Goal: Task Accomplishment & Management: Use online tool/utility

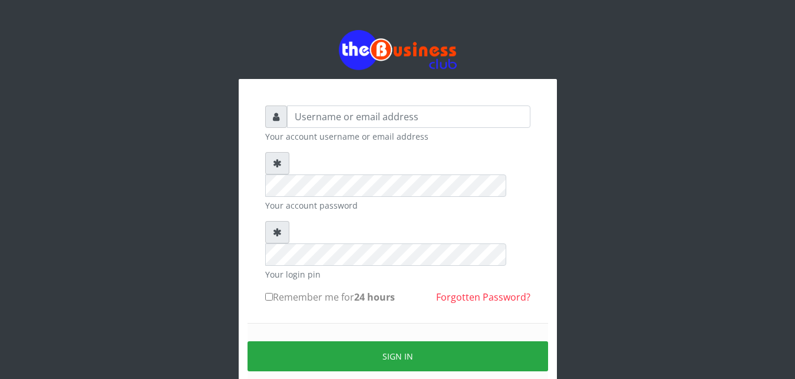
click at [331, 120] on input "text" at bounding box center [408, 117] width 243 height 22
type input "abujah"
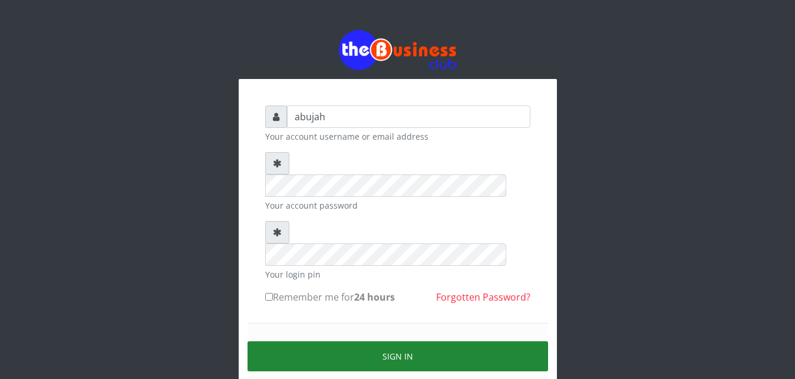
click at [426, 341] on button "Sign in" at bounding box center [398, 356] width 301 height 30
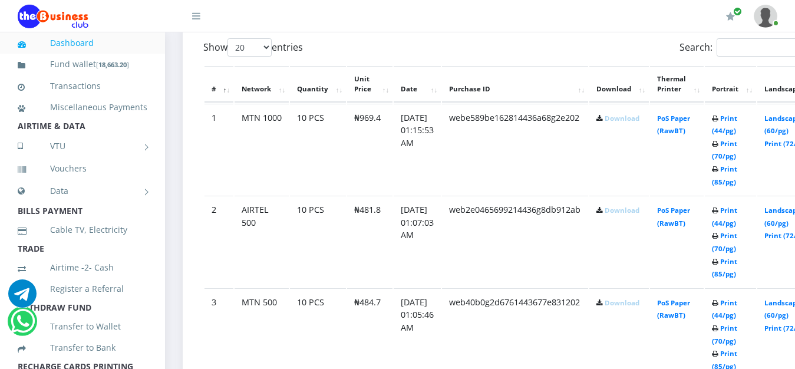
scroll to position [641, 0]
click at [634, 121] on link "Download" at bounding box center [622, 118] width 35 height 9
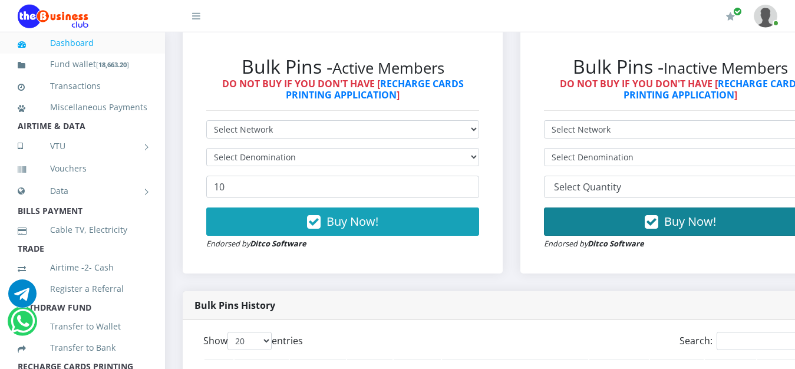
scroll to position [351, 0]
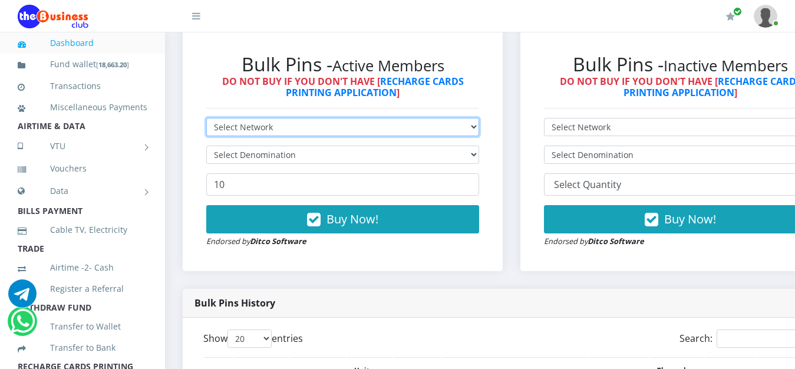
click at [206, 118] on select "Select Network MTN Globacom 9Mobile Airtel" at bounding box center [342, 127] width 273 height 18
select select "Airtel"
click option "Airtel" at bounding box center [0, 0] width 0 height 0
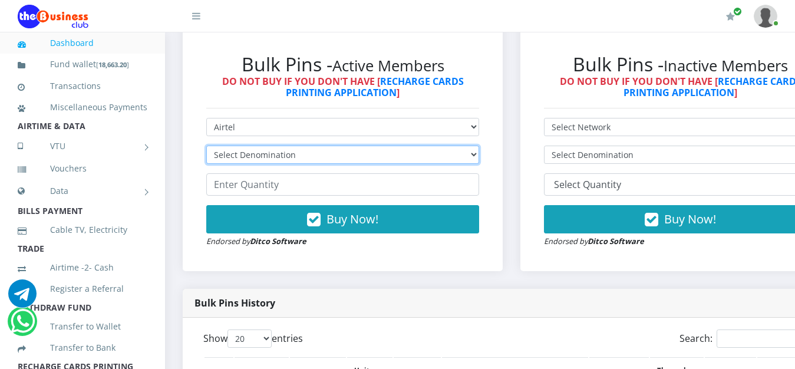
click at [206, 146] on select "Select Denomination Airtel NGN100 - ₦96.36 Airtel NGN200 - ₦192.72 Airtel NGN50…" at bounding box center [342, 155] width 273 height 18
select select "963.6-1000"
click option "Airtel NGN1000 - ₦963.60" at bounding box center [0, 0] width 0 height 0
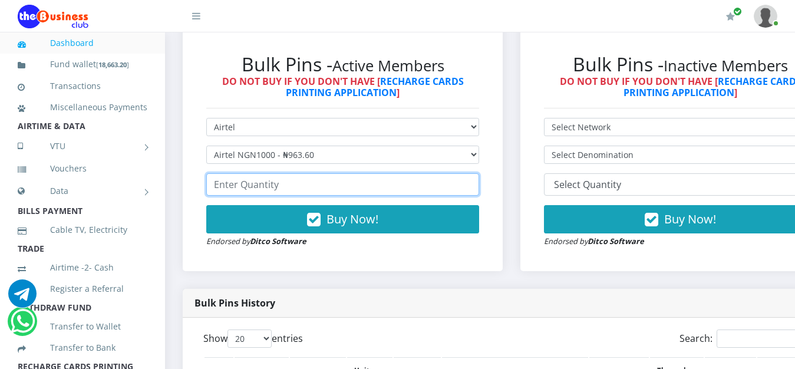
click at [273, 182] on input "number" at bounding box center [342, 184] width 273 height 22
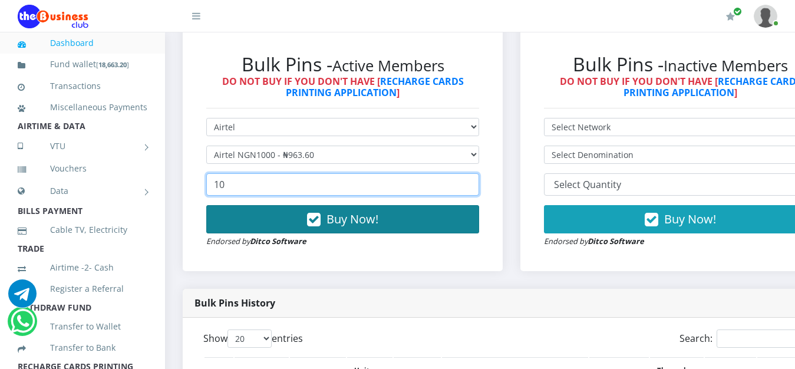
type input "10"
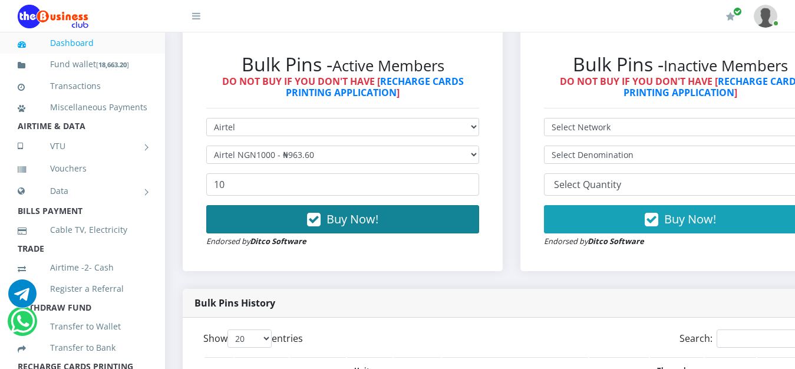
click at [342, 219] on span "Buy Now!" at bounding box center [353, 219] width 52 height 16
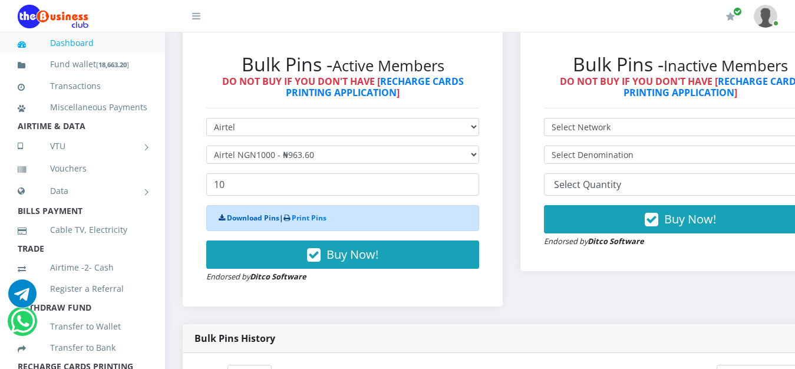
click at [243, 221] on link "Download Pins" at bounding box center [253, 218] width 52 height 10
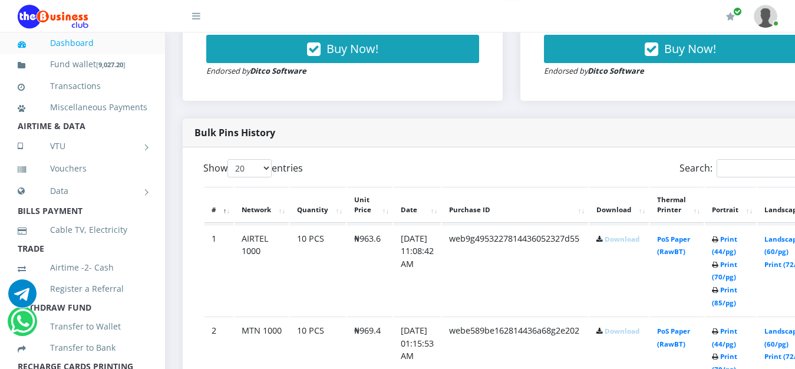
scroll to position [531, 0]
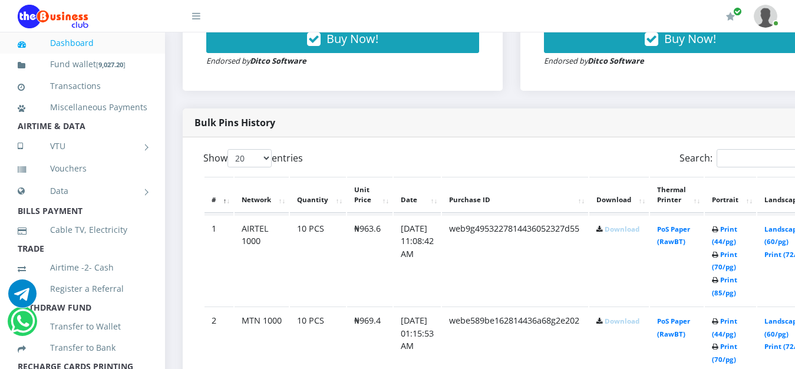
click at [638, 233] on link "Download" at bounding box center [622, 229] width 35 height 9
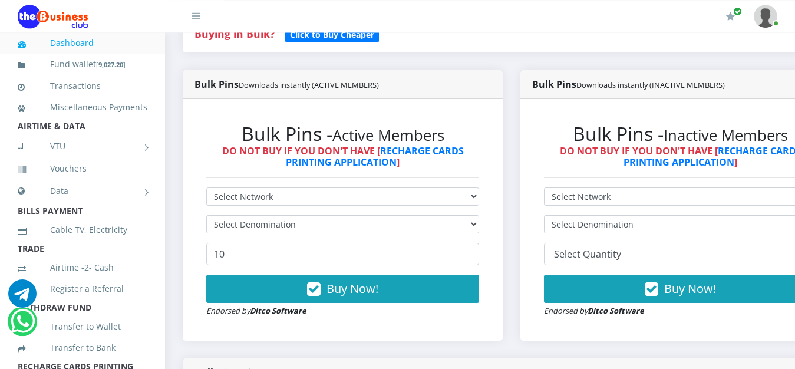
scroll to position [271, 0]
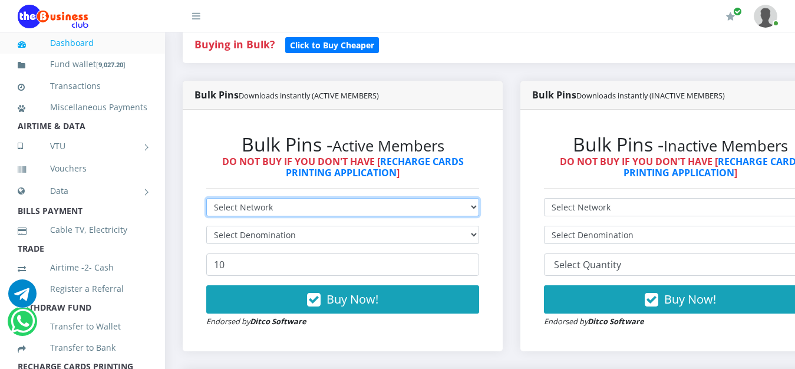
click at [206, 198] on select "Select Network MTN Globacom 9Mobile Airtel" at bounding box center [342, 207] width 273 height 18
click at [476, 209] on select "Select Network MTN Globacom 9Mobile Airtel" at bounding box center [342, 207] width 273 height 18
click at [206, 198] on select "Select Network MTN Globacom 9Mobile Airtel" at bounding box center [342, 207] width 273 height 18
select select "MTN"
click option "MTN" at bounding box center [0, 0] width 0 height 0
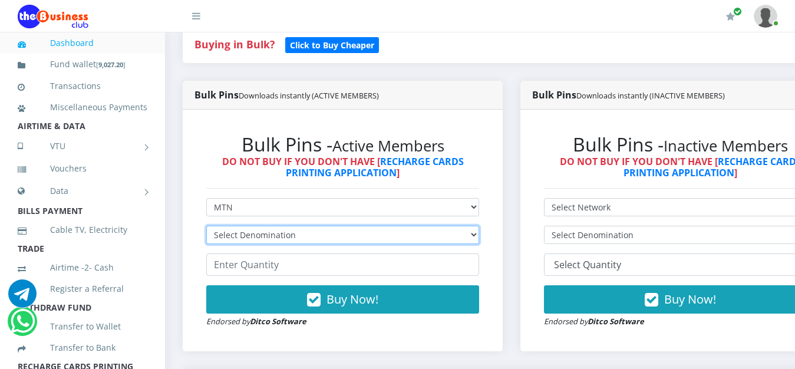
click at [206, 226] on select "Select Denomination MTN NGN100 - ₦96.94 MTN NGN200 - ₦193.88 MTN NGN400 - ₦387.…" at bounding box center [342, 235] width 273 height 18
select select "96.94-100"
click option "MTN NGN100 - ₦96.94" at bounding box center [0, 0] width 0 height 0
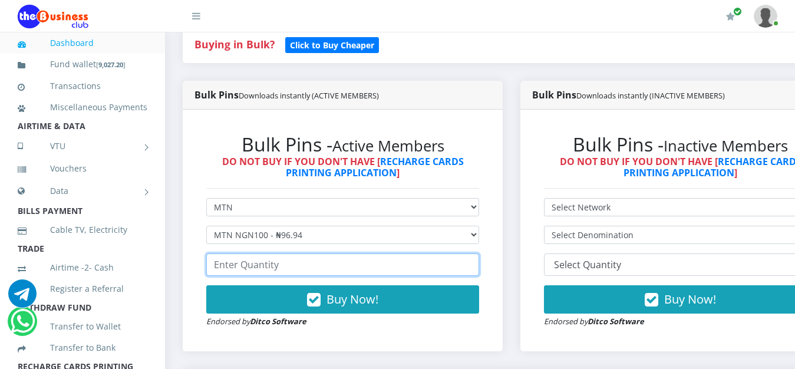
click at [293, 274] on input "number" at bounding box center [342, 264] width 273 height 22
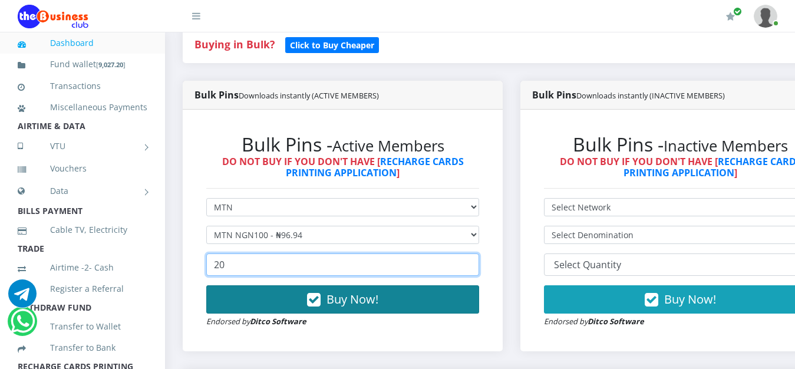
type input "20"
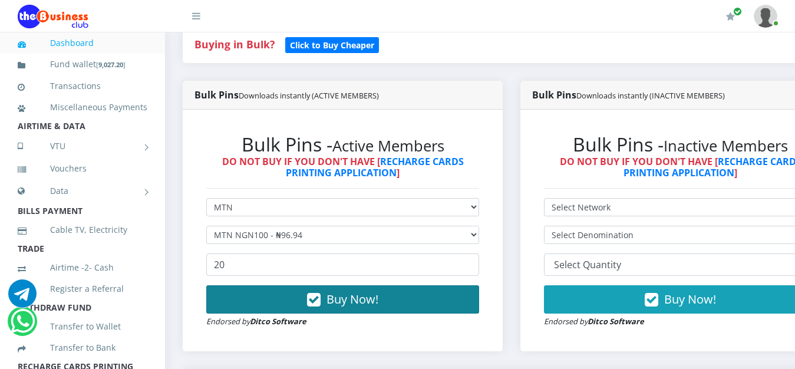
click at [335, 302] on span "Buy Now!" at bounding box center [353, 299] width 52 height 16
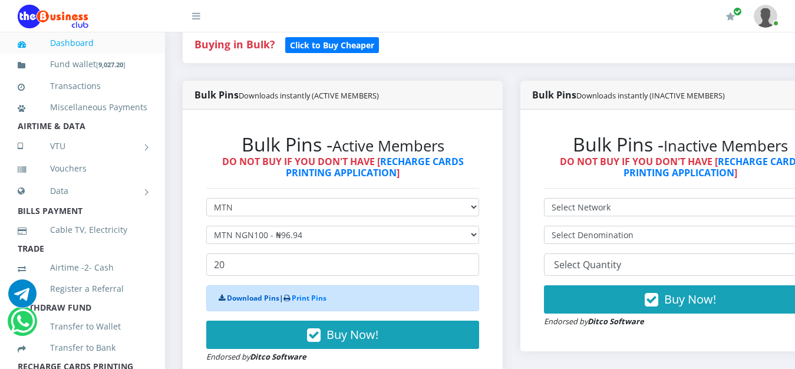
click at [266, 302] on link "Download Pins" at bounding box center [253, 298] width 52 height 10
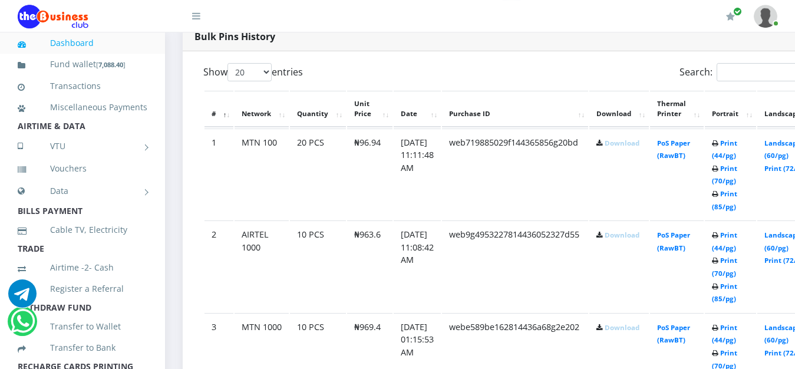
scroll to position [621, 0]
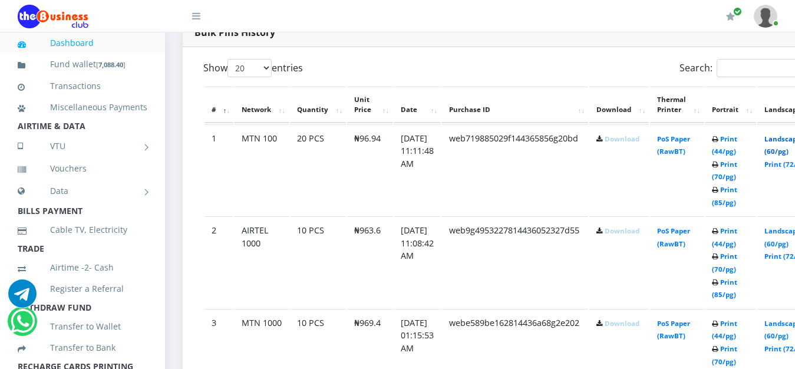
click at [790, 145] on link "Landscape (60/pg)" at bounding box center [782, 145] width 37 height 22
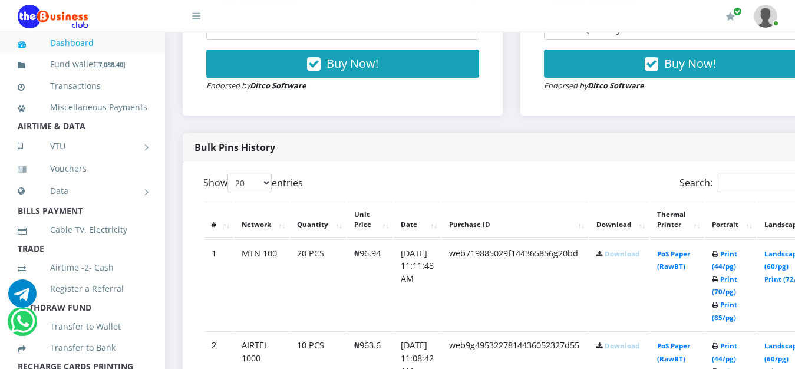
scroll to position [521, 0]
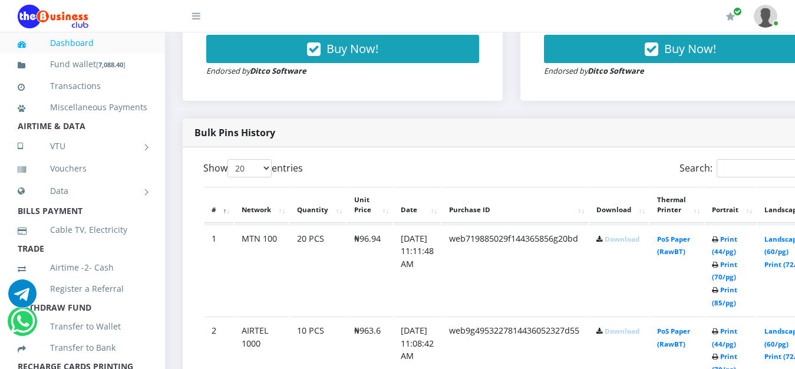
click at [640, 243] on link "Download" at bounding box center [622, 239] width 35 height 9
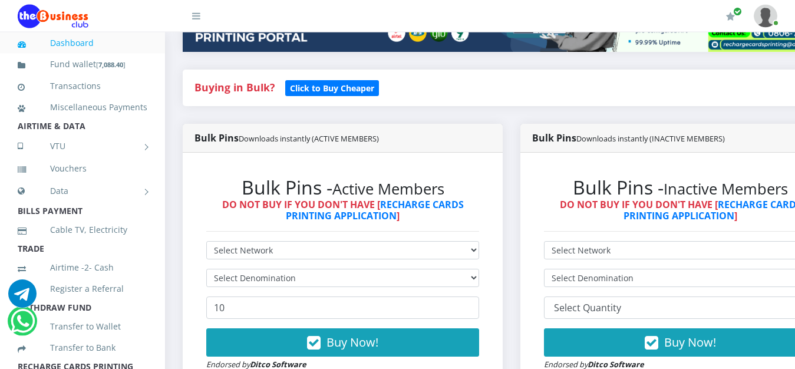
scroll to position [279, 0]
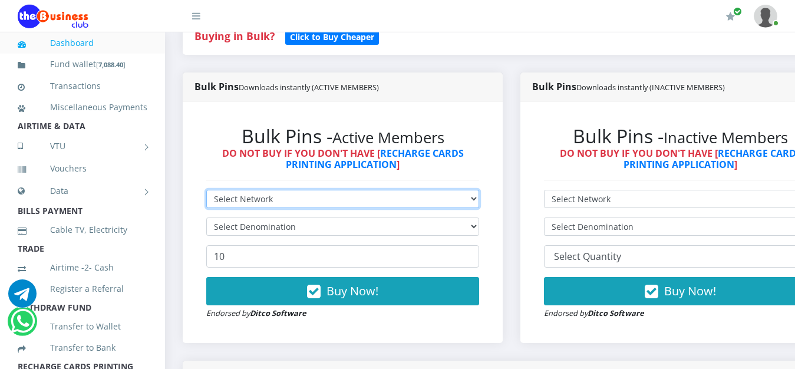
click at [206, 190] on select "Select Network MTN Globacom 9Mobile Airtel" at bounding box center [342, 199] width 273 height 18
select select "MTN"
click option "MTN" at bounding box center [0, 0] width 0 height 0
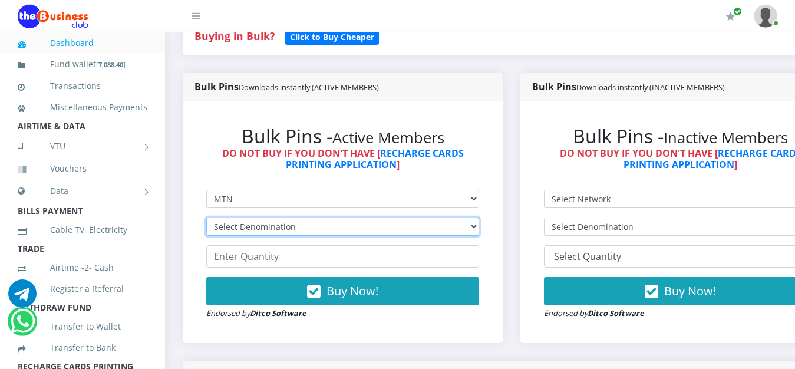
click at [206, 217] on select "Select Denomination MTN NGN100 - ₦96.94 MTN NGN200 - ₦193.88 MTN NGN400 - ₦387.…" at bounding box center [342, 226] width 273 height 18
select select "193.88-200"
click option "MTN NGN200 - ₦193.88" at bounding box center [0, 0] width 0 height 0
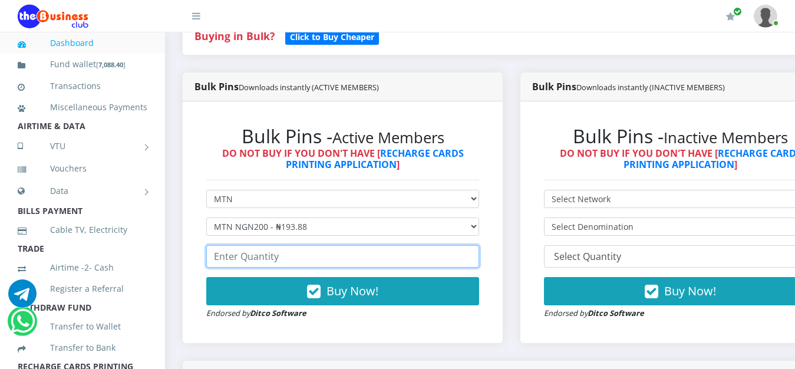
click at [416, 263] on input "number" at bounding box center [342, 256] width 273 height 22
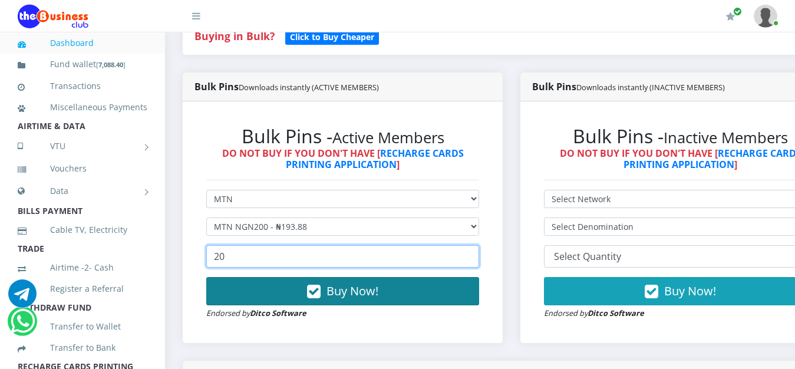
type input "20"
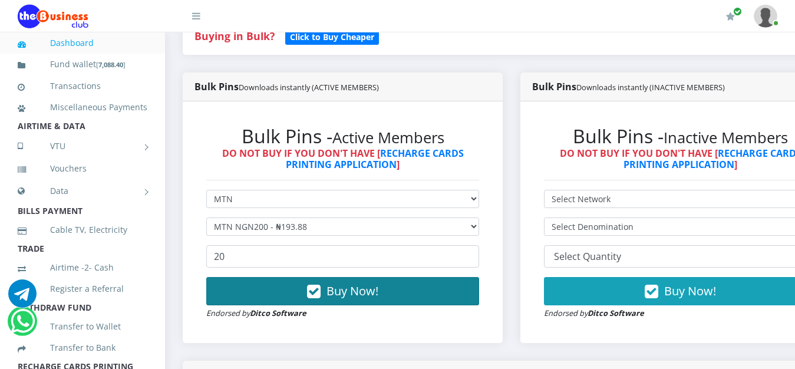
click at [398, 296] on button "Buy Now!" at bounding box center [342, 291] width 273 height 28
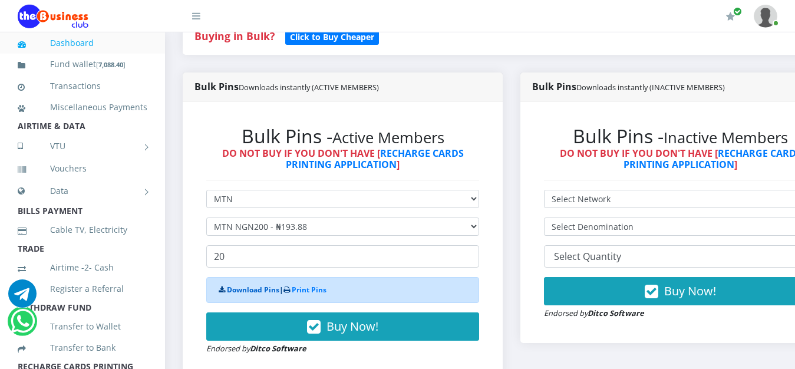
click at [240, 291] on link "Download Pins" at bounding box center [253, 290] width 52 height 10
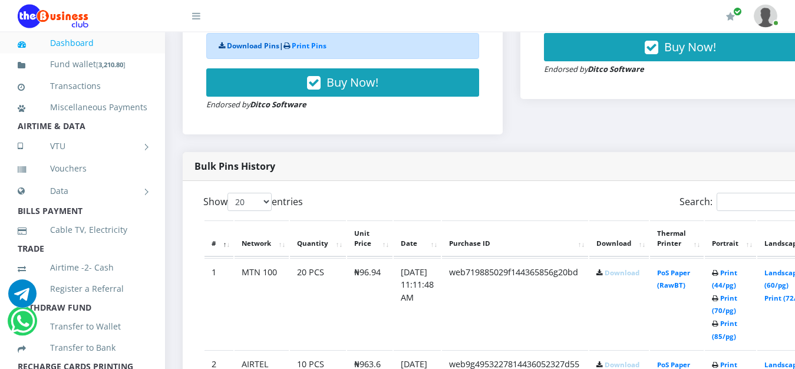
scroll to position [529, 0]
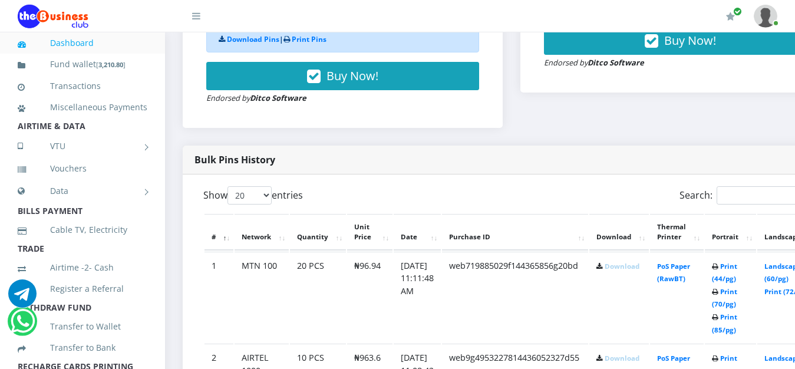
click at [640, 269] on link "Download" at bounding box center [622, 266] width 35 height 9
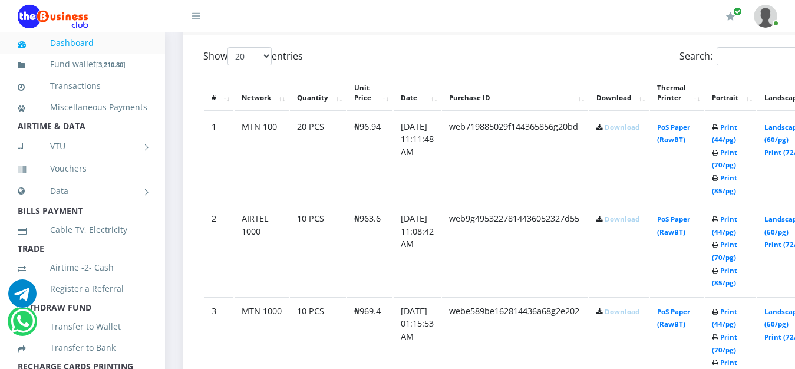
scroll to position [671, 0]
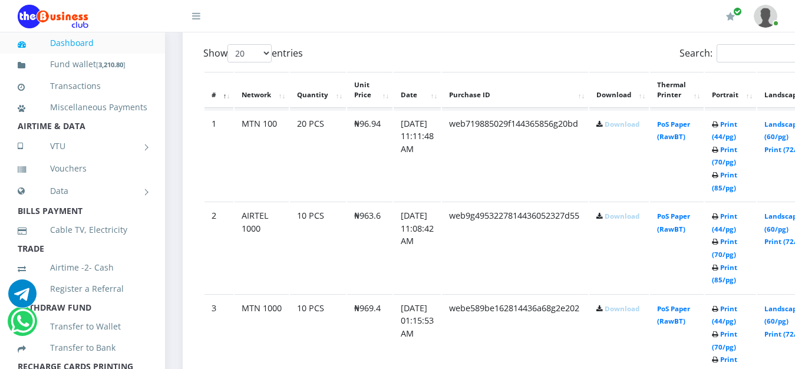
click at [638, 220] on link "Download" at bounding box center [622, 216] width 35 height 9
click at [629, 128] on link "Download" at bounding box center [622, 124] width 35 height 9
click at [515, 245] on td "web9g4953227814436052327d55" at bounding box center [515, 247] width 146 height 91
click at [640, 219] on link "Download" at bounding box center [622, 216] width 35 height 9
click at [631, 220] on link "Download" at bounding box center [622, 216] width 35 height 9
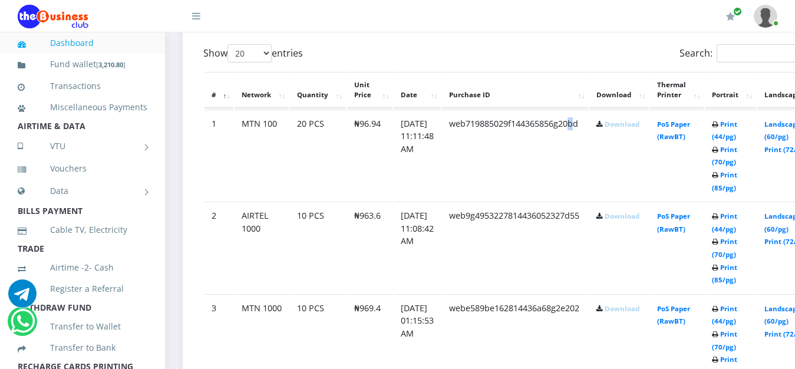
drag, startPoint x: 588, startPoint y: 124, endPoint x: 590, endPoint y: 143, distance: 18.4
click at [588, 143] on td "web719885029f144365856g20bd" at bounding box center [515, 155] width 146 height 91
click at [588, 156] on td "web719885029f144365856g20bd" at bounding box center [515, 155] width 146 height 91
click at [640, 220] on link "Download" at bounding box center [622, 216] width 35 height 9
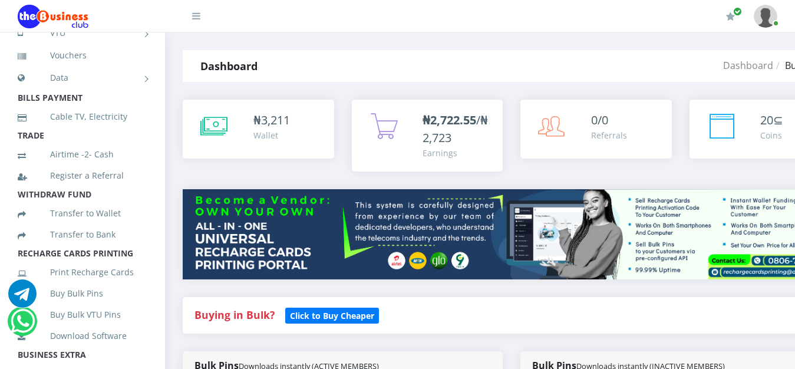
scroll to position [113, 0]
click at [103, 130] on link "Cable TV, Electricity" at bounding box center [83, 116] width 130 height 27
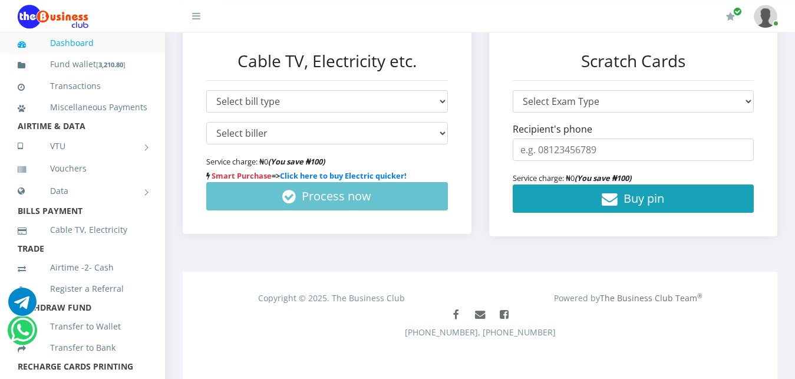
scroll to position [291, 0]
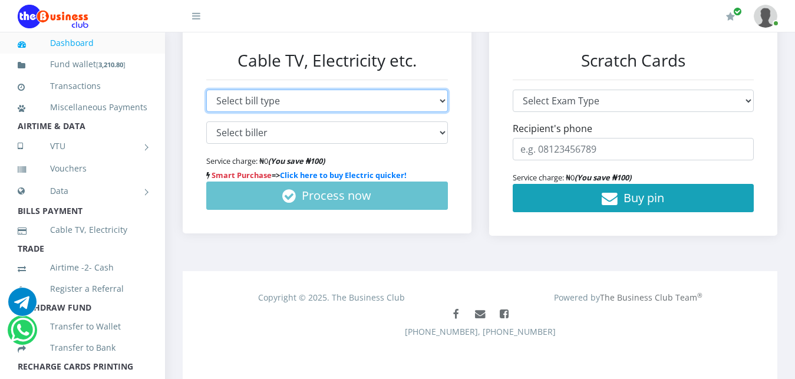
select select "ELECT"
click option "Electricity" at bounding box center [0, 0] width 0 height 0
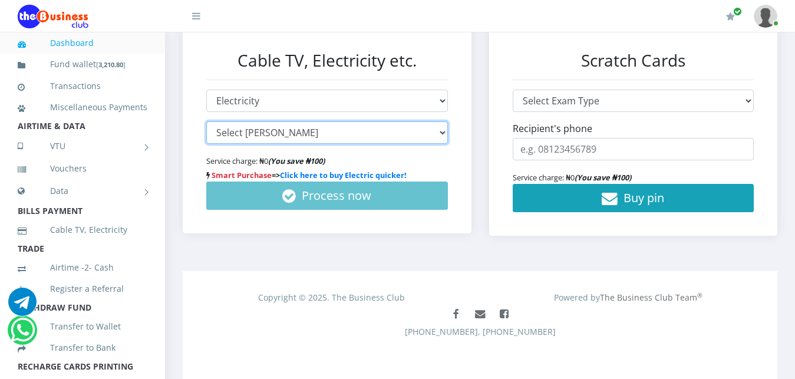
click at [206, 121] on select "Select biller AEDC POSTPAID AEDC PREPAID EKEDC POSTPAID EKEDC PREPAID IBEDC POS…" at bounding box center [327, 132] width 242 height 22
select select "PHEDC PREPAID*false"
click option "PHEDC PREPAID" at bounding box center [0, 0] width 0 height 0
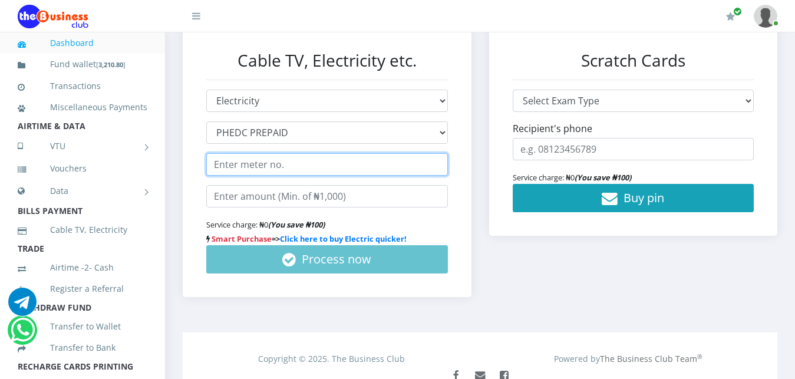
click at [239, 155] on input "text" at bounding box center [327, 164] width 242 height 22
type input "25111059702"
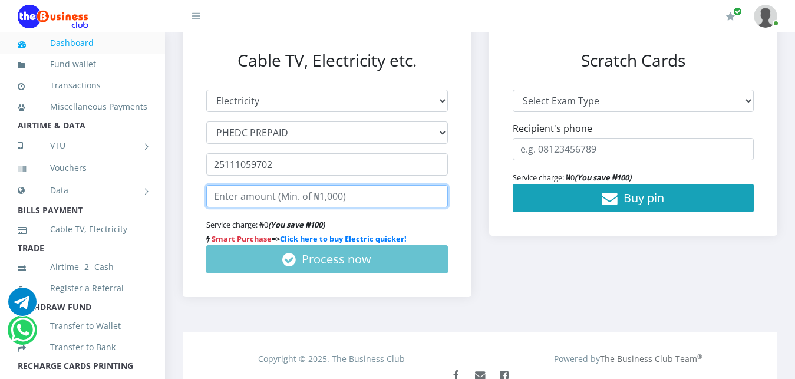
click at [272, 202] on input "number" at bounding box center [327, 196] width 242 height 22
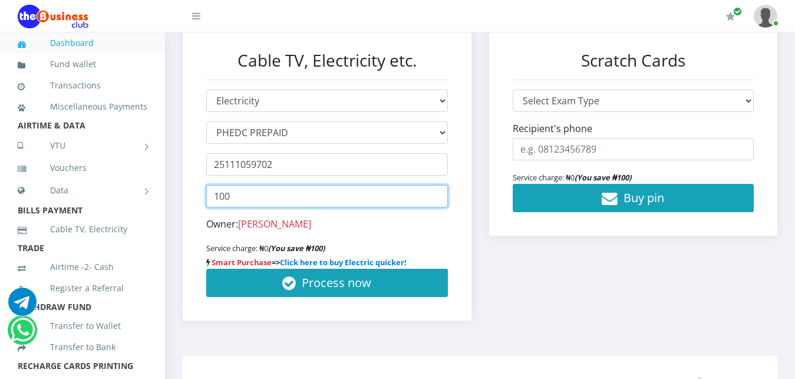
type input "1000"
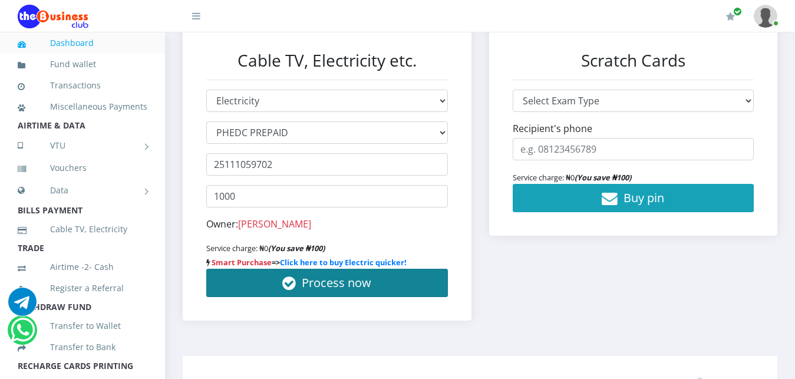
click at [336, 286] on span "Process now" at bounding box center [337, 283] width 70 height 16
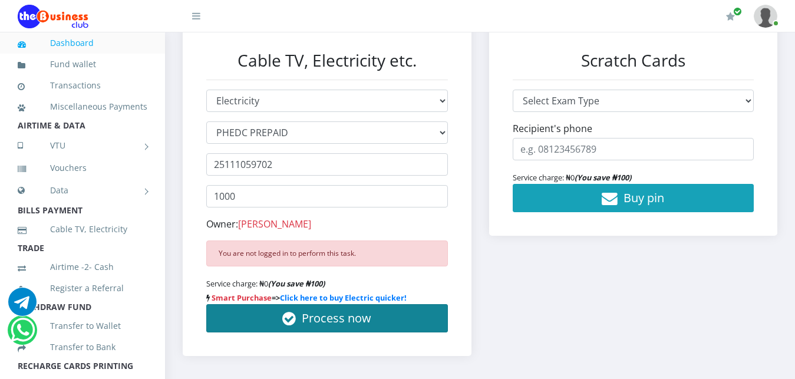
click at [328, 318] on span "Process now" at bounding box center [337, 318] width 70 height 16
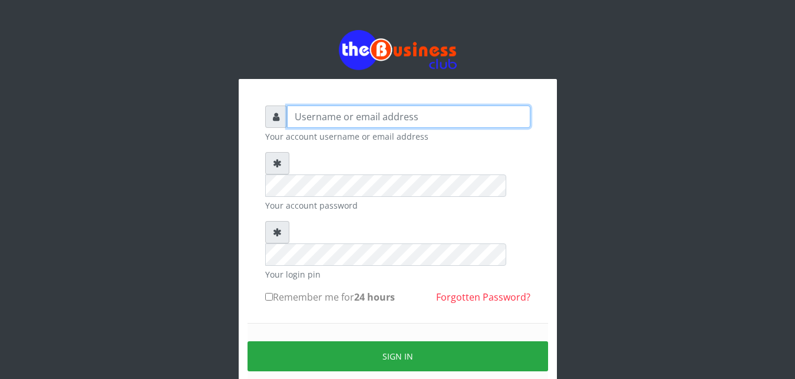
click at [344, 117] on input "text" at bounding box center [408, 117] width 243 height 22
type input "abujah"
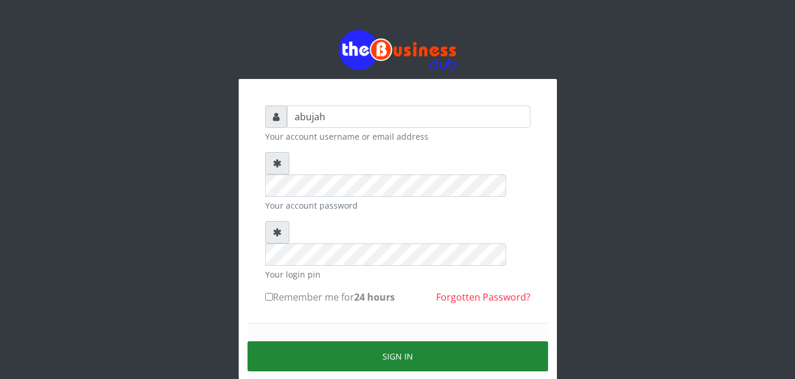
click at [365, 341] on button "Sign in" at bounding box center [398, 356] width 301 height 30
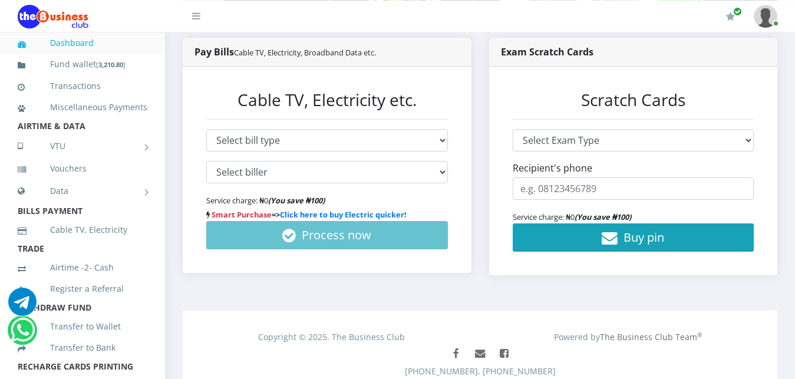
scroll to position [271, 0]
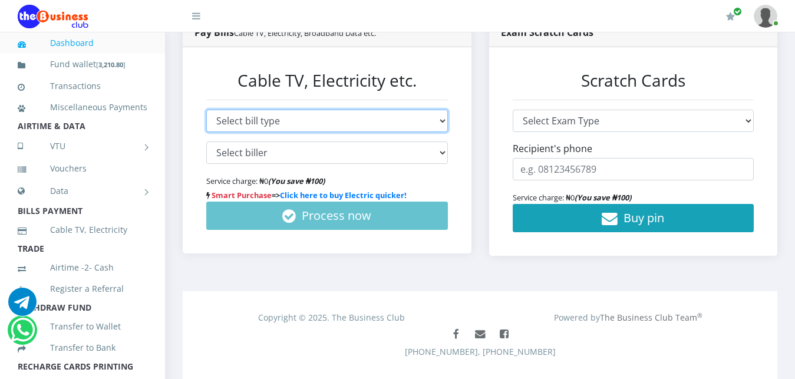
click at [206, 110] on select "Select bill type Cable TV Electricity Broadband Data" at bounding box center [327, 121] width 242 height 22
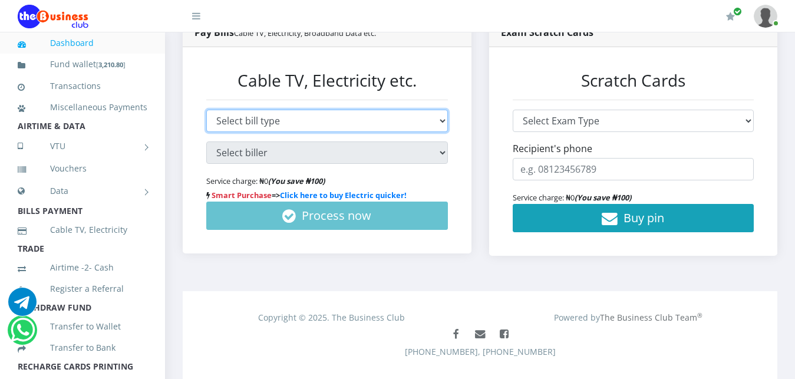
select select "ELECT"
click option "Electricity" at bounding box center [0, 0] width 0 height 0
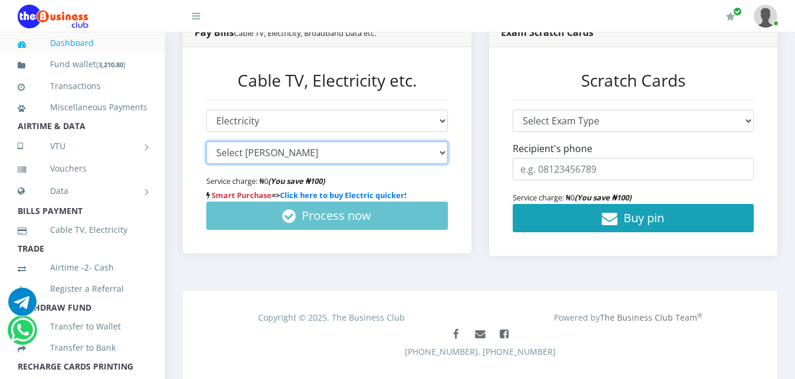
click at [206, 141] on select "Select [PERSON_NAME] AEDC POSTPAID AEDC PREPAID EKEDC POSTPAID EKEDC PREPAID IB…" at bounding box center [327, 152] width 242 height 22
select select "PHEDC PREPAID*false"
click option "PHEDC PREPAID" at bounding box center [0, 0] width 0 height 0
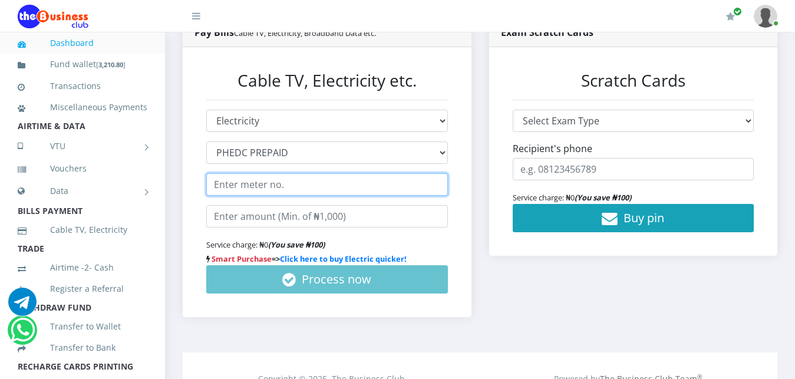
click at [298, 189] on input "text" at bounding box center [327, 184] width 242 height 22
type input "25111059702"
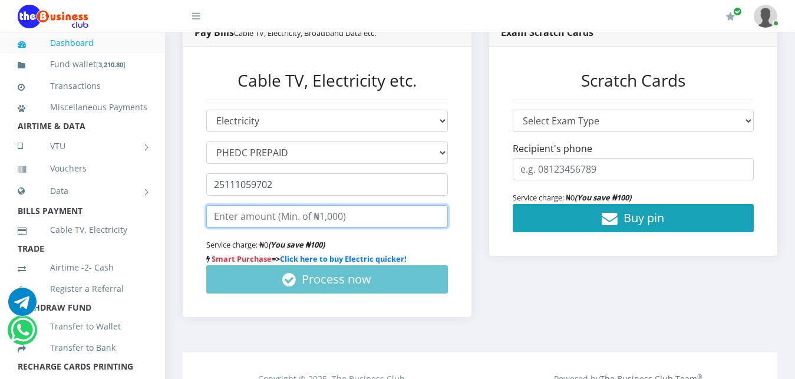
click at [351, 215] on input "number" at bounding box center [327, 216] width 242 height 22
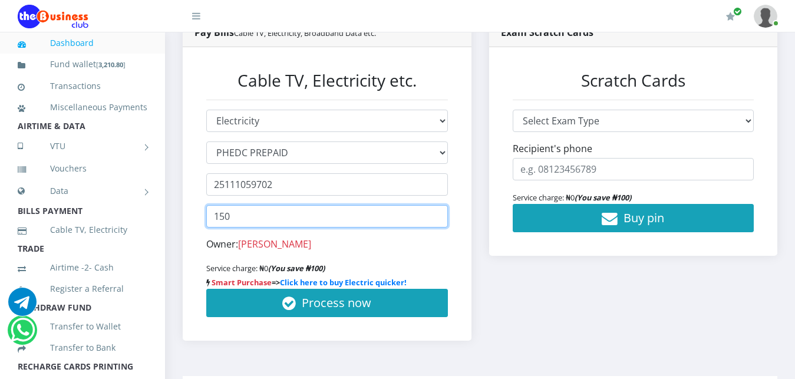
type input "1500"
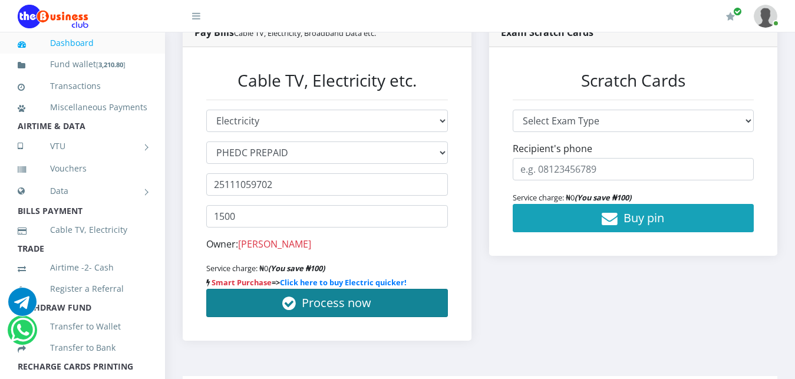
click at [332, 300] on span "Process now" at bounding box center [337, 303] width 70 height 16
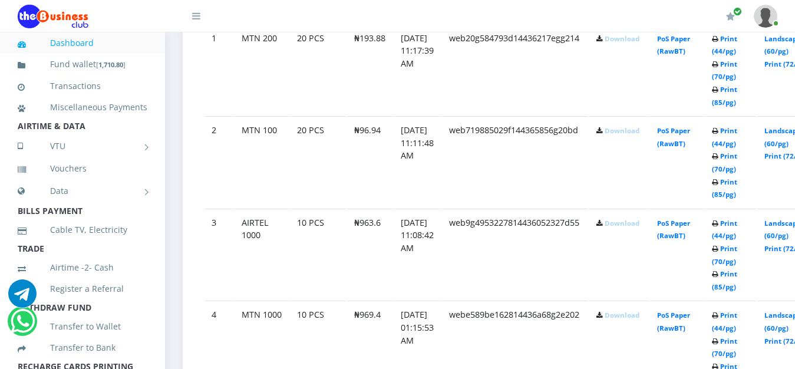
scroll to position [741, 0]
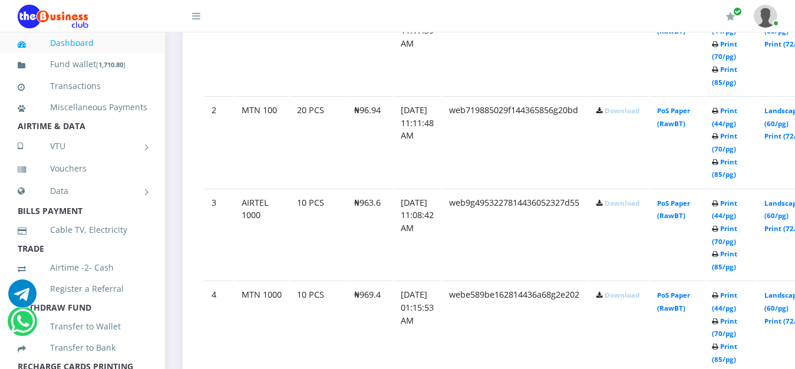
click at [637, 207] on link "Download" at bounding box center [622, 203] width 35 height 9
